Goal: Task Accomplishment & Management: Complete application form

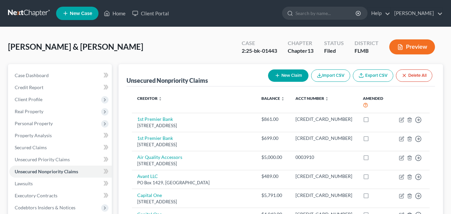
scroll to position [100, 0]
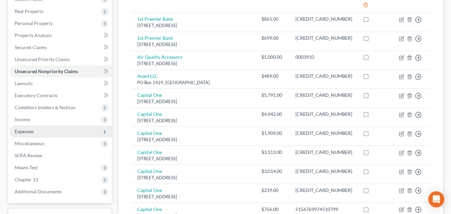
click at [35, 132] on span "Expenses" at bounding box center [60, 131] width 102 height 12
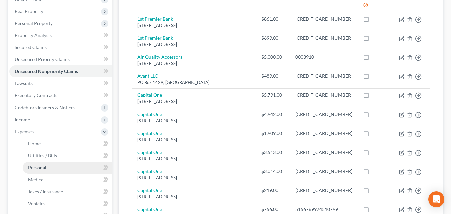
click at [39, 169] on span "Personal" at bounding box center [37, 167] width 18 height 6
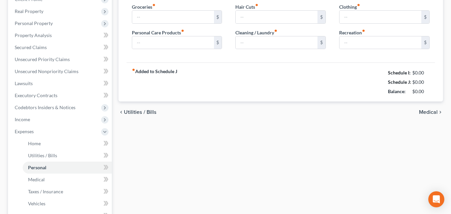
scroll to position [17, 0]
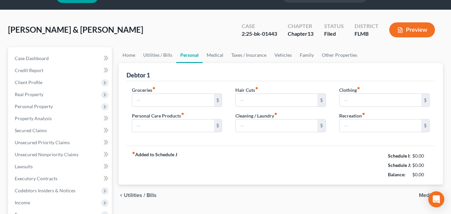
type input "1,000.00"
type input "200.00"
type input "50.00"
type input "150.00"
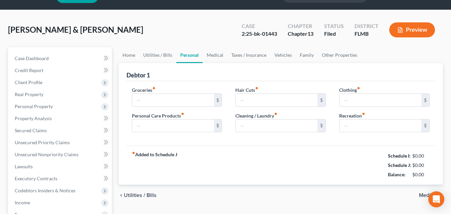
type input "120.00"
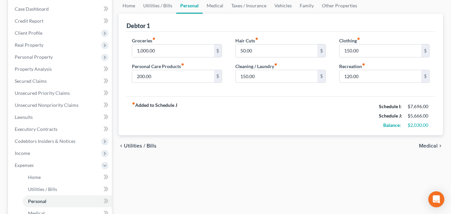
scroll to position [67, 0]
click at [424, 144] on span "Medical" at bounding box center [428, 145] width 19 height 5
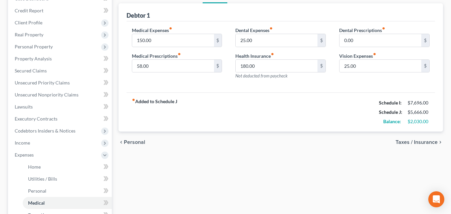
scroll to position [100, 0]
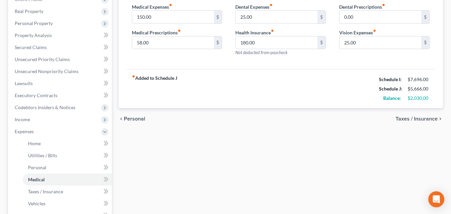
click at [422, 117] on span "Taxes / Insurance" at bounding box center [416, 118] width 42 height 5
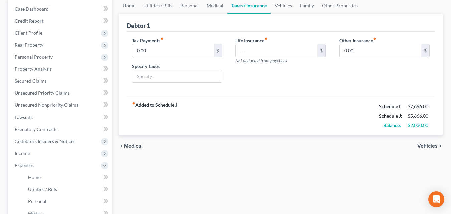
scroll to position [67, 0]
click at [429, 145] on span "Vehicles" at bounding box center [427, 145] width 20 height 5
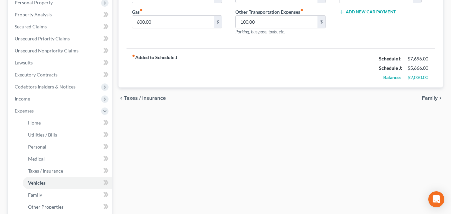
scroll to position [133, 0]
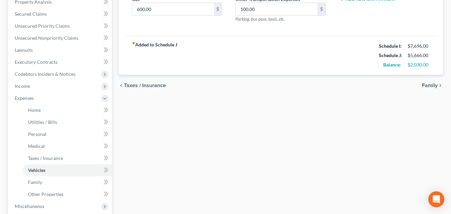
click at [425, 86] on span "Family" at bounding box center [430, 85] width 16 height 5
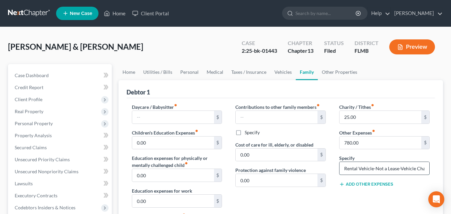
click at [402, 167] on input "Rental Vehicle-Not a Lease-Vehicle Changes with each Rental" at bounding box center [384, 168] width 90 height 13
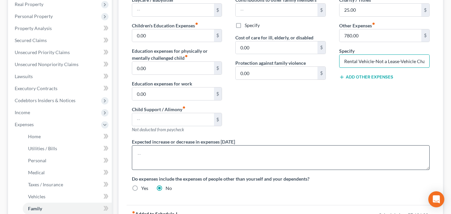
scroll to position [167, 0]
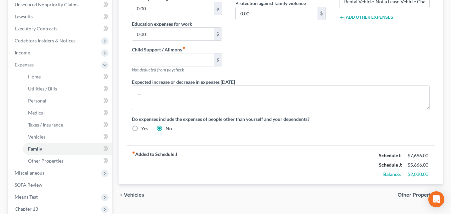
click at [407, 195] on span "Other Properties" at bounding box center [417, 194] width 40 height 5
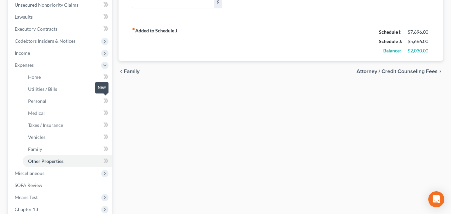
scroll to position [167, 0]
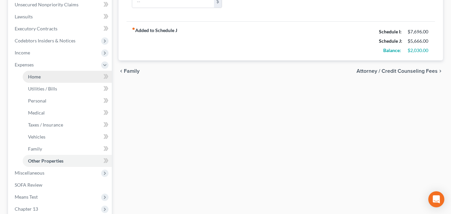
click at [31, 78] on span "Home" at bounding box center [34, 77] width 13 height 6
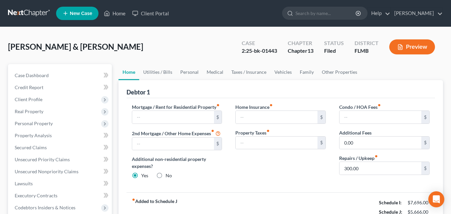
scroll to position [100, 0]
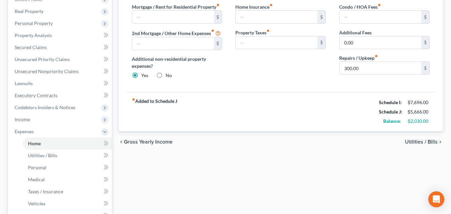
click at [419, 141] on span "Utilities / Bills" at bounding box center [421, 141] width 33 height 5
